Goal: Task Accomplishment & Management: Use online tool/utility

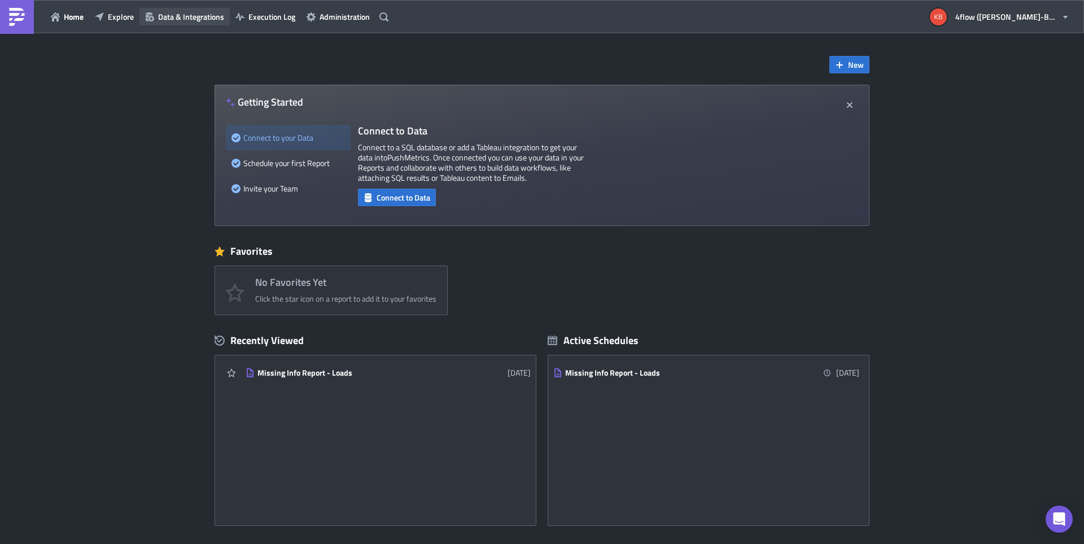
click at [168, 19] on span "Data & Integrations" at bounding box center [191, 17] width 66 height 12
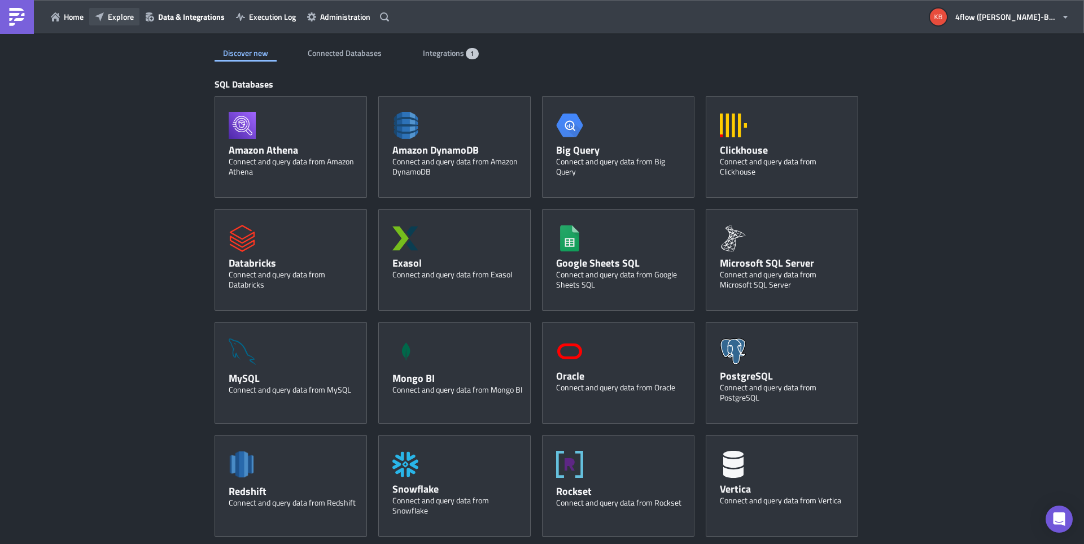
click at [121, 13] on span "Explore" at bounding box center [121, 17] width 26 height 12
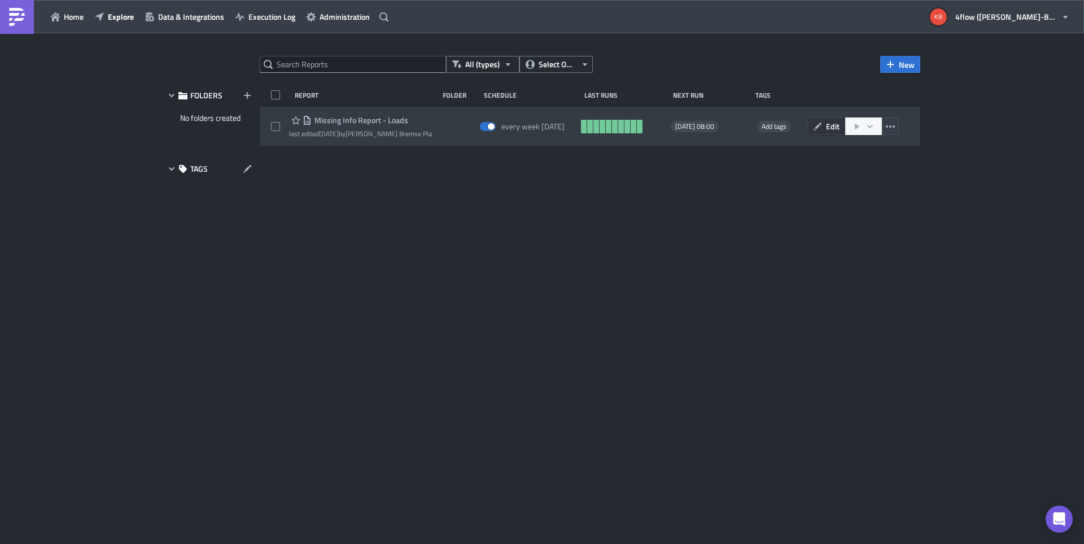
click at [828, 126] on span "Edit" at bounding box center [833, 126] width 14 height 12
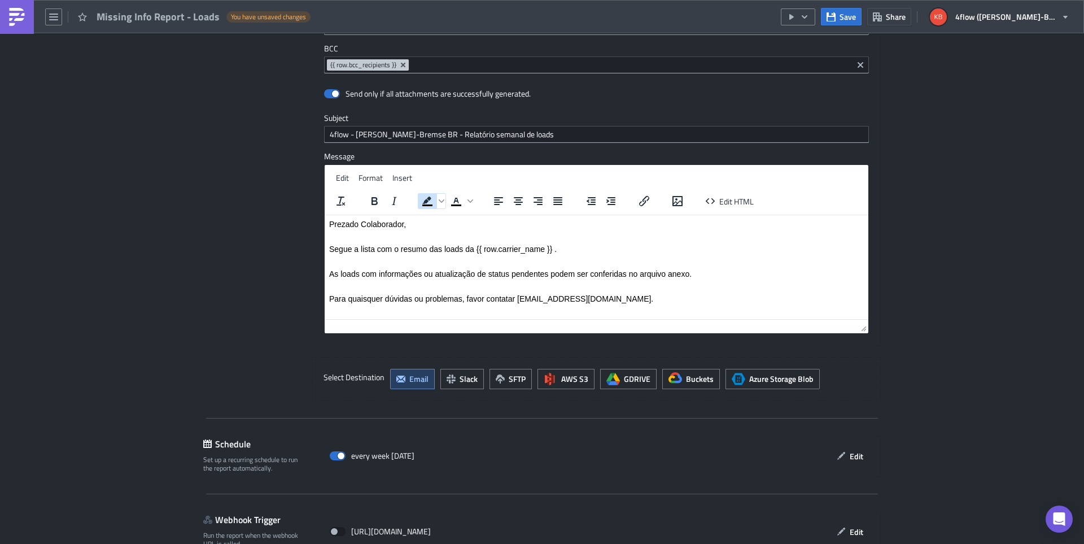
scroll to position [1202, 0]
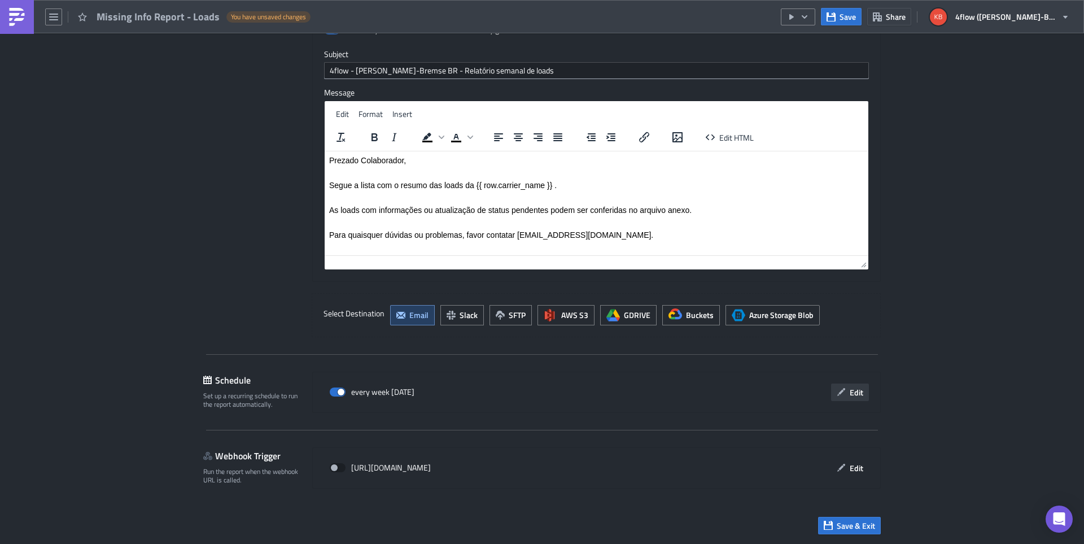
click at [856, 394] on span "Edit" at bounding box center [857, 392] width 14 height 12
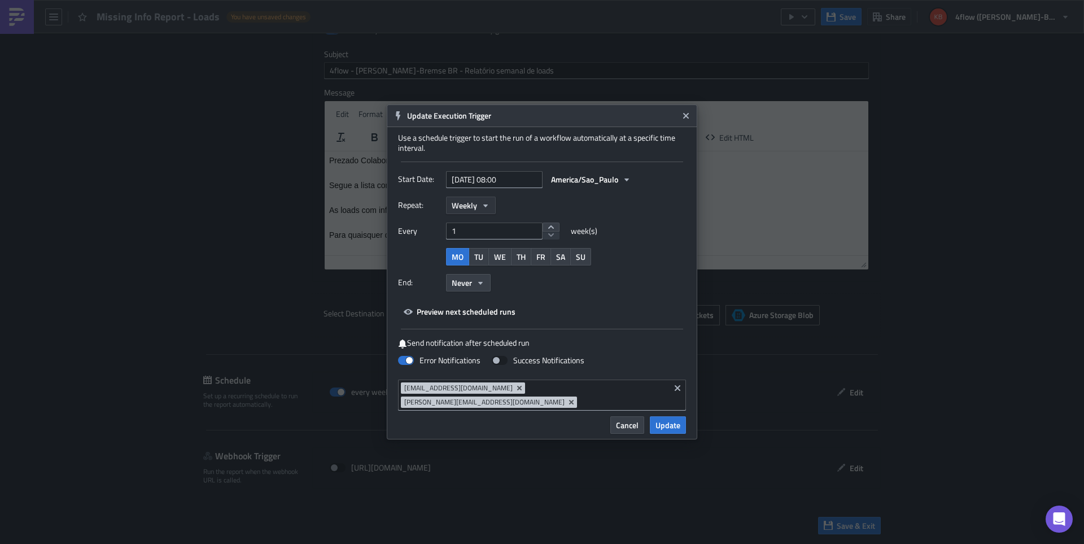
click at [486, 207] on icon "button" at bounding box center [485, 205] width 5 height 3
click at [645, 208] on div "Repeat: Weekly Yearly Monthly Weekly Daily Hourly Minutely" at bounding box center [542, 205] width 288 height 18
click at [502, 263] on span "WE" at bounding box center [500, 257] width 12 height 12
click at [458, 263] on span "MO" at bounding box center [458, 257] width 12 height 12
click at [666, 419] on span "Update" at bounding box center [668, 425] width 25 height 12
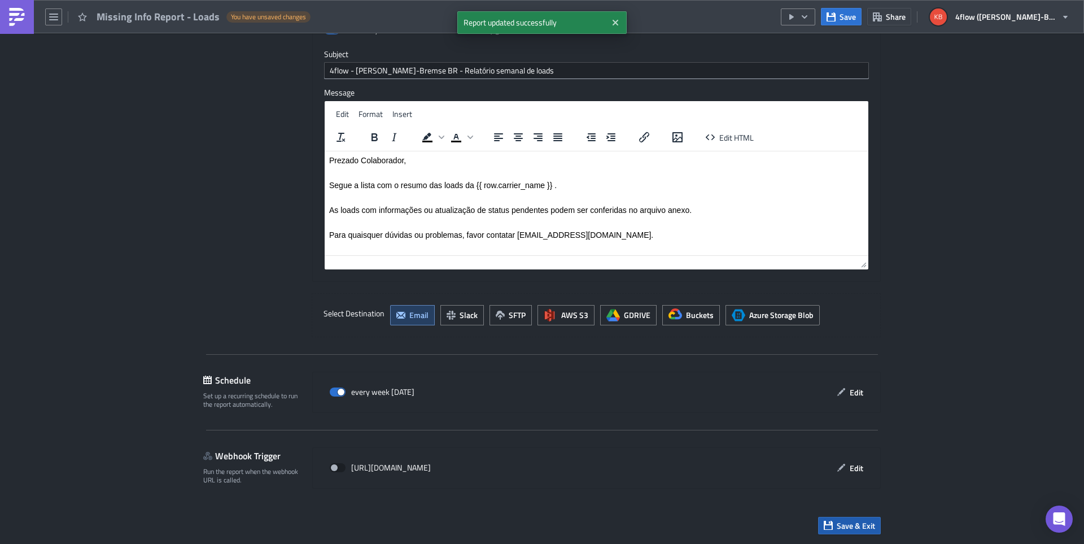
click at [838, 529] on span "Save & Exit" at bounding box center [856, 525] width 38 height 12
